Goal: Information Seeking & Learning: Find contact information

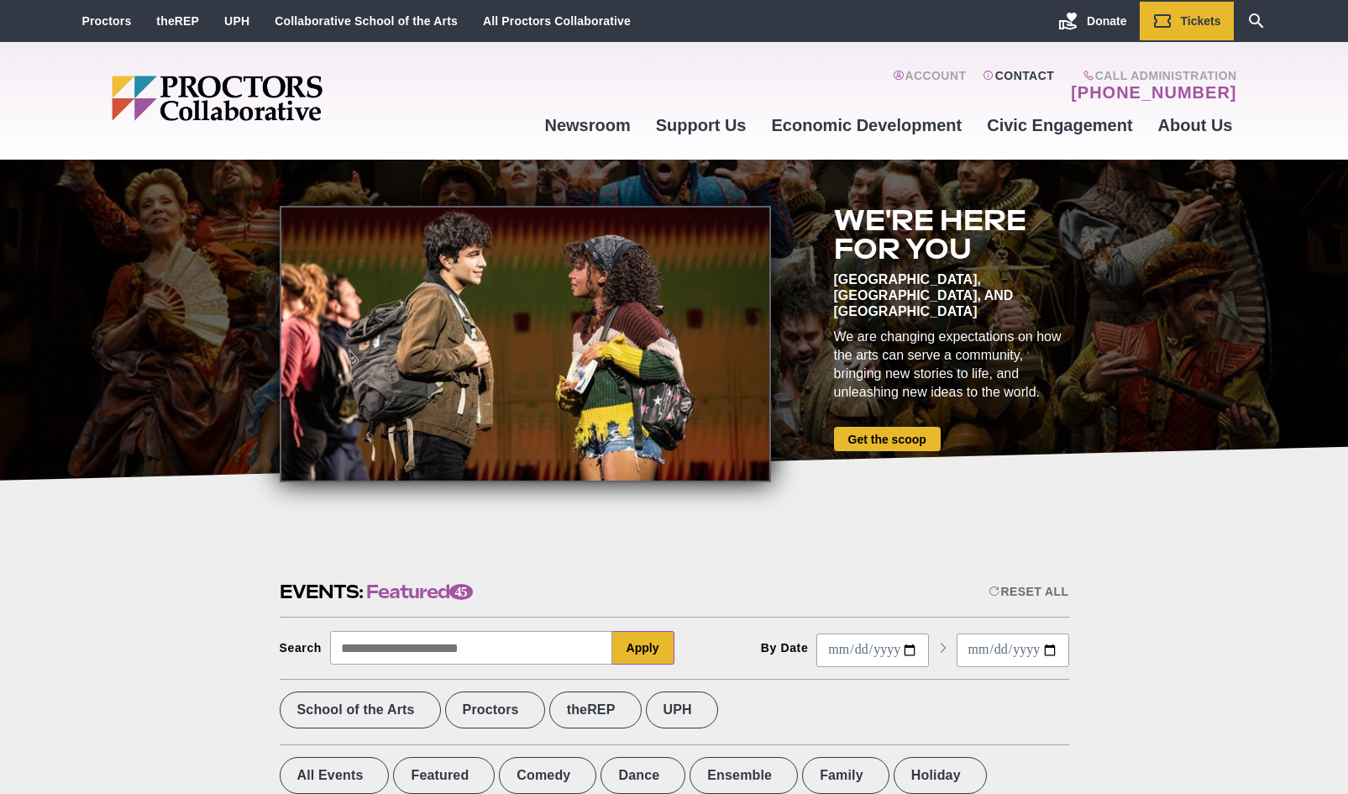
click at [1026, 80] on link "Contact" at bounding box center [1018, 86] width 71 height 34
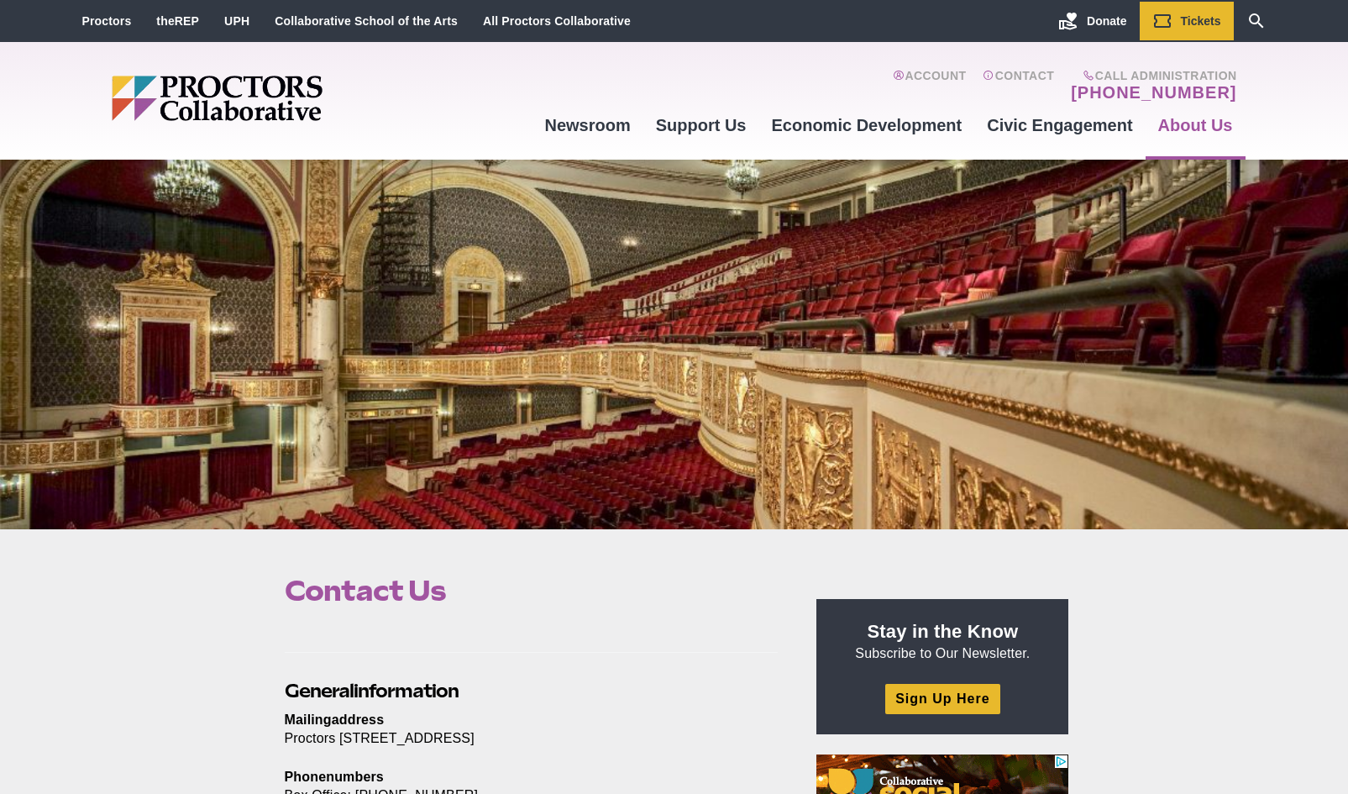
scroll to position [300, 0]
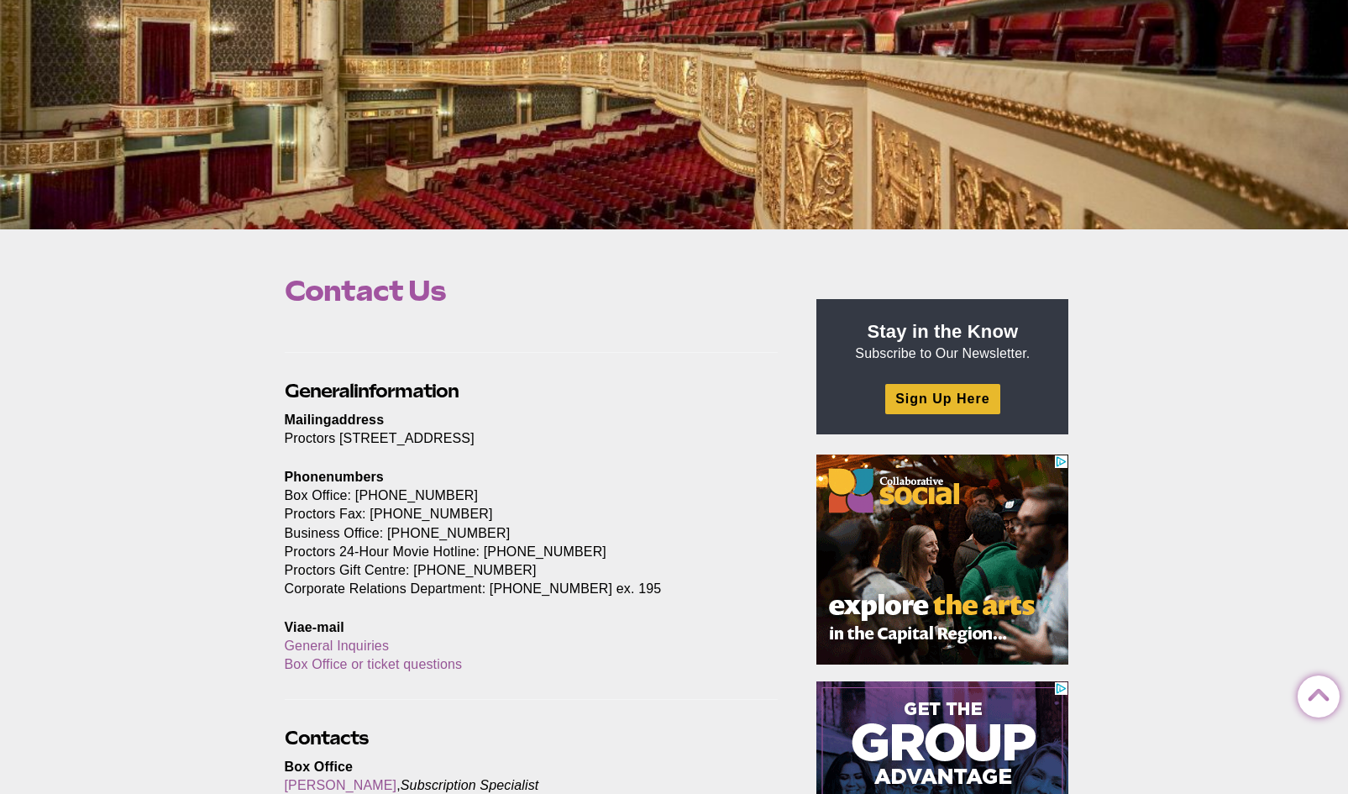
drag, startPoint x: 286, startPoint y: 441, endPoint x: 573, endPoint y: 443, distance: 286.5
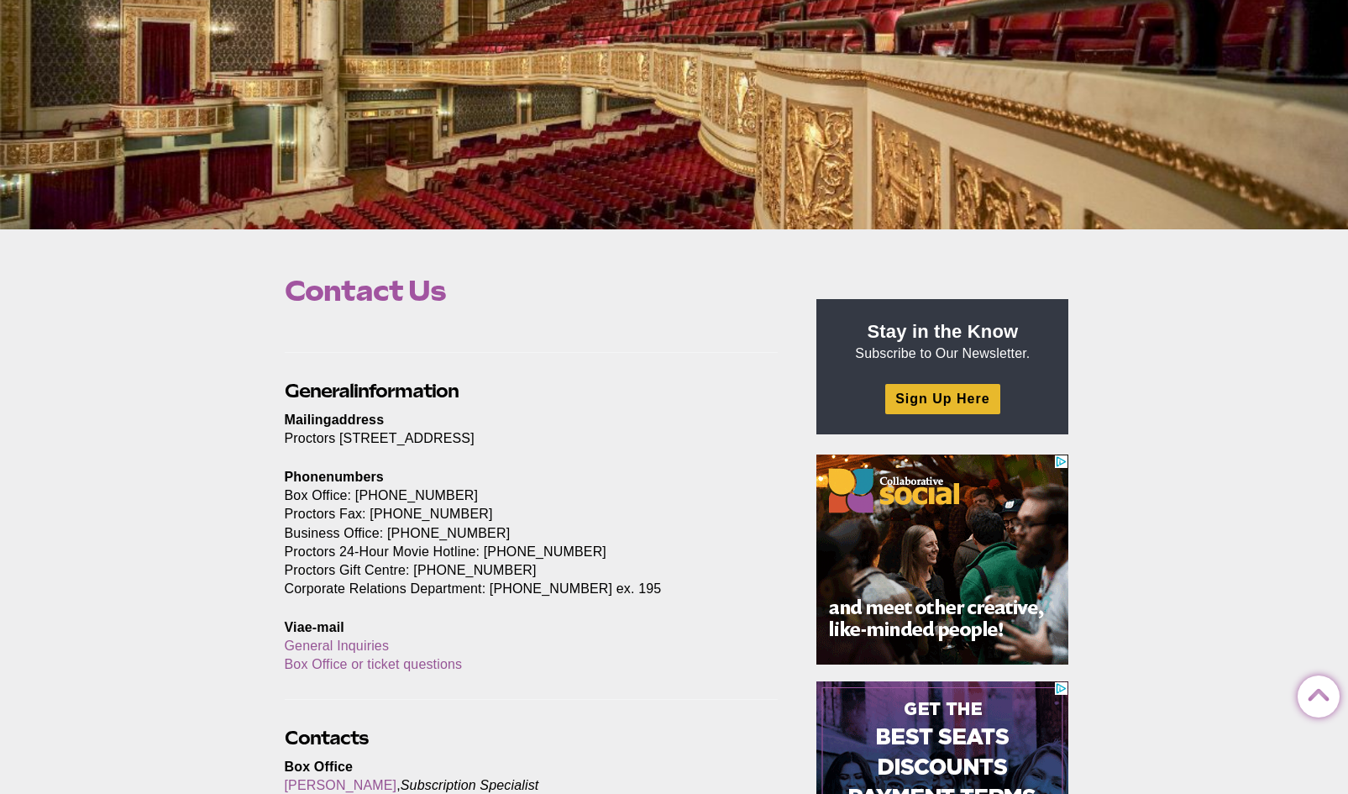
click at [573, 443] on p "Mailing a ddress Proctors [STREET_ADDRESS]" at bounding box center [532, 429] width 494 height 37
copy p "Proctors [STREET_ADDRESS]"
